Goal: Task Accomplishment & Management: Manage account settings

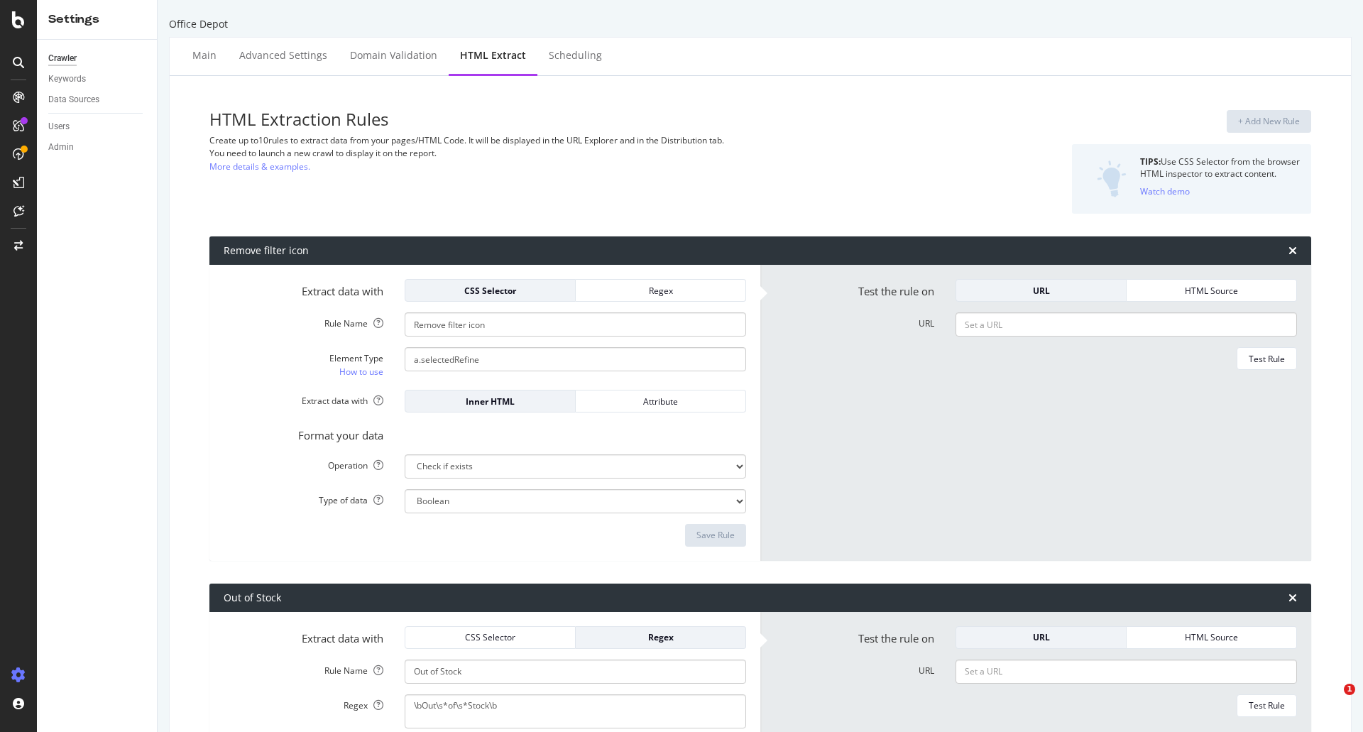
select select "exist"
select select "count"
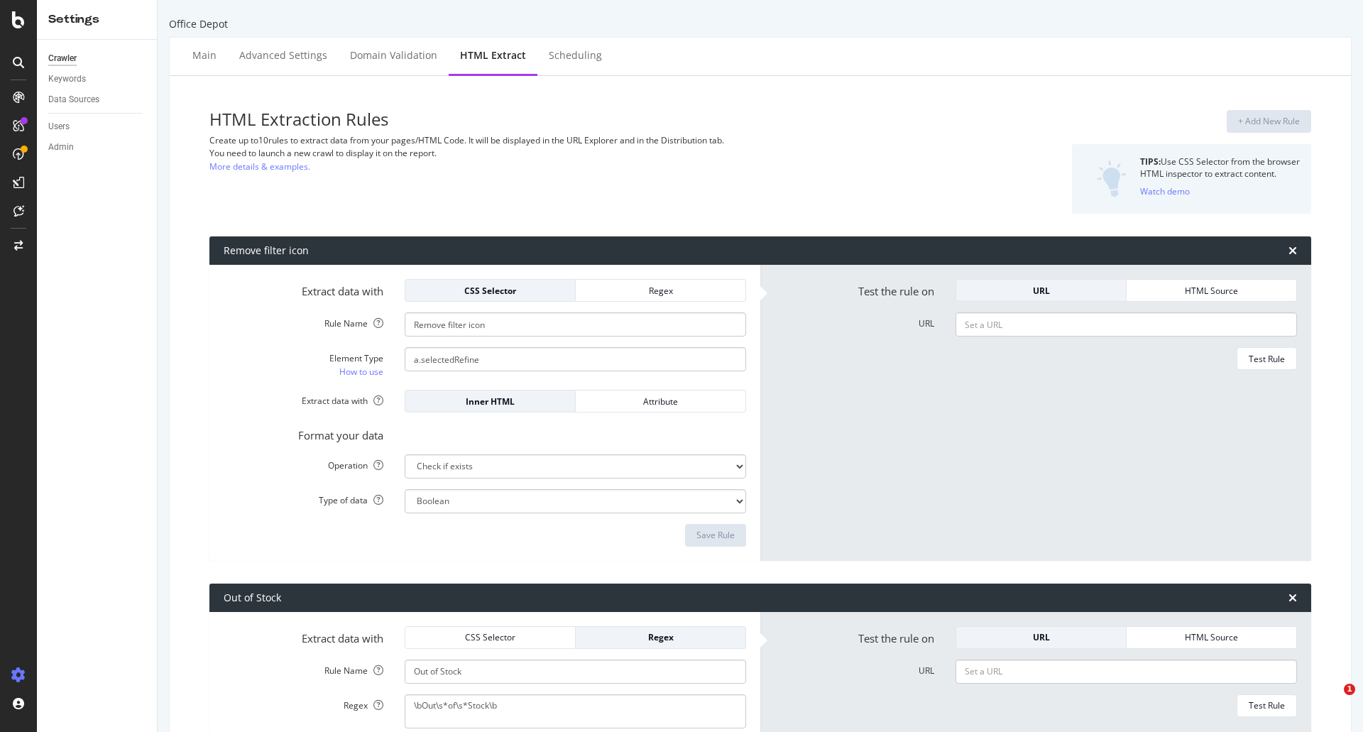
select select "i"
select select "list"
select select "exist"
select select "count"
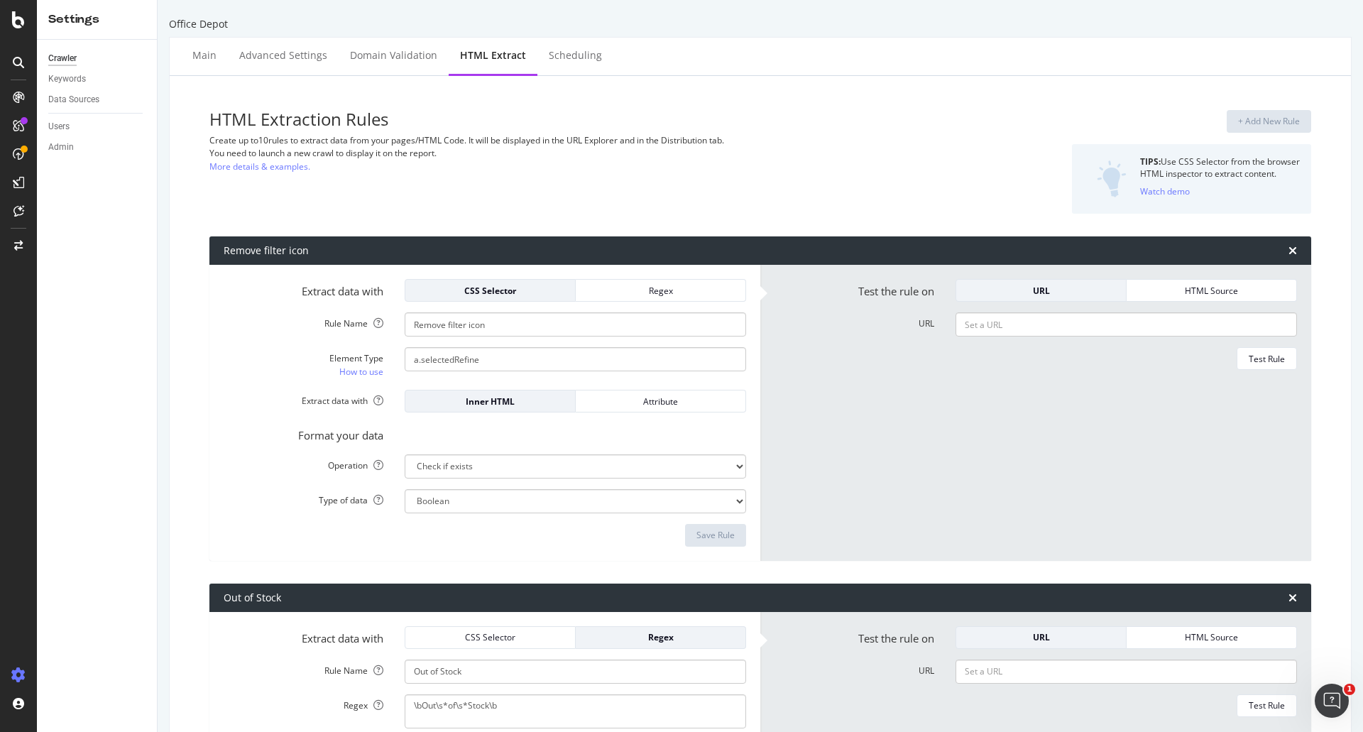
scroll to position [142, 0]
